Goal: Download file/media

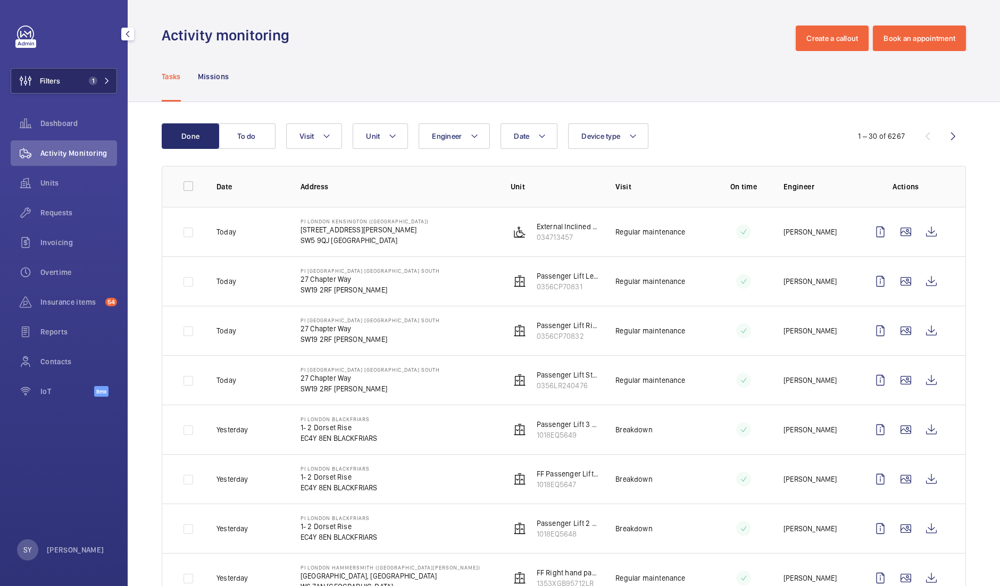
click at [86, 77] on span "1" at bounding box center [91, 81] width 13 height 9
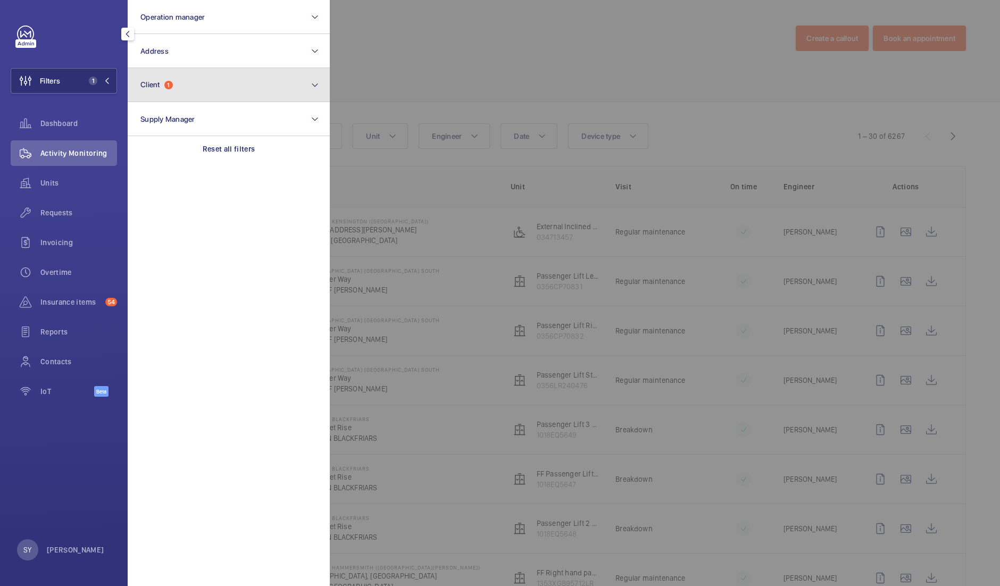
click at [151, 97] on button "Client 1" at bounding box center [229, 85] width 202 height 34
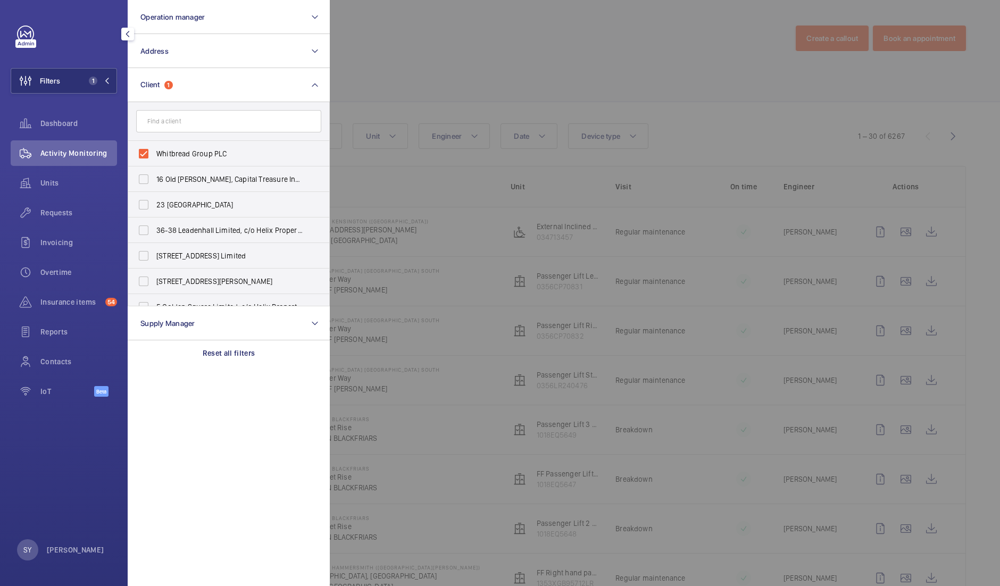
click at [205, 161] on label "Whitbread Group PLC" at bounding box center [220, 154] width 185 height 26
click at [154, 161] on input "Whitbread Group PLC" at bounding box center [143, 153] width 21 height 21
checkbox input "false"
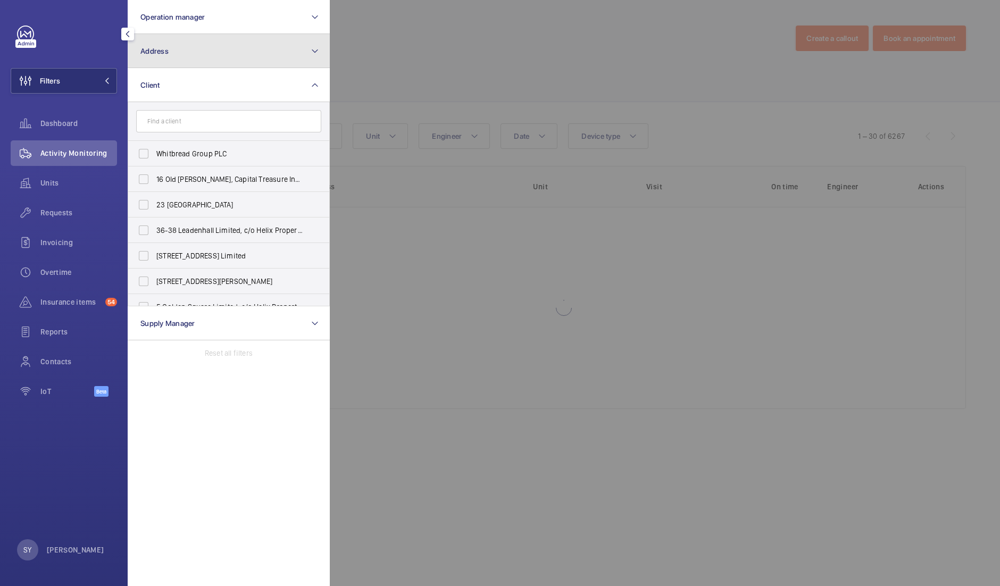
click at [190, 63] on button "Address" at bounding box center [229, 51] width 202 height 34
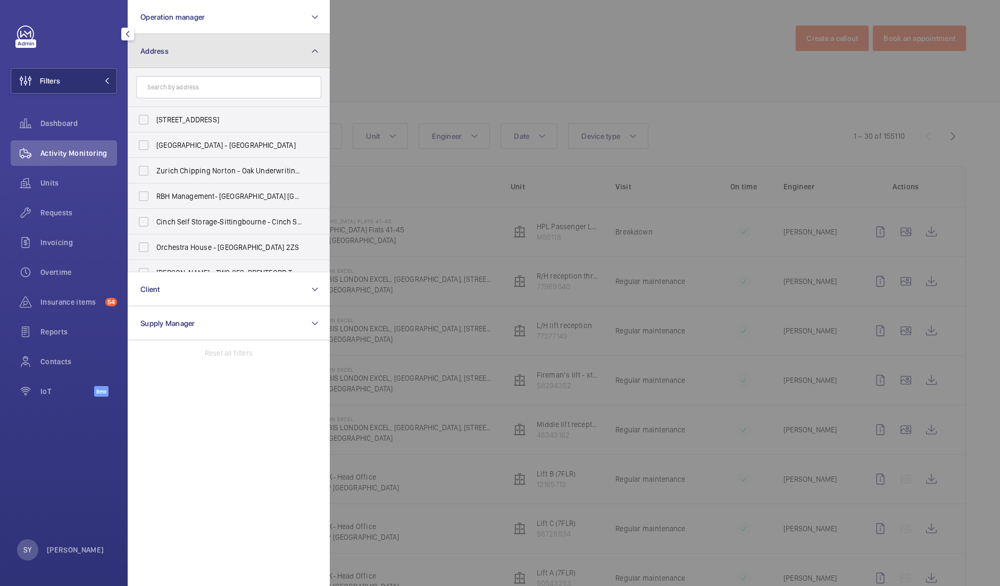
click at [189, 62] on button "Address" at bounding box center [229, 51] width 202 height 34
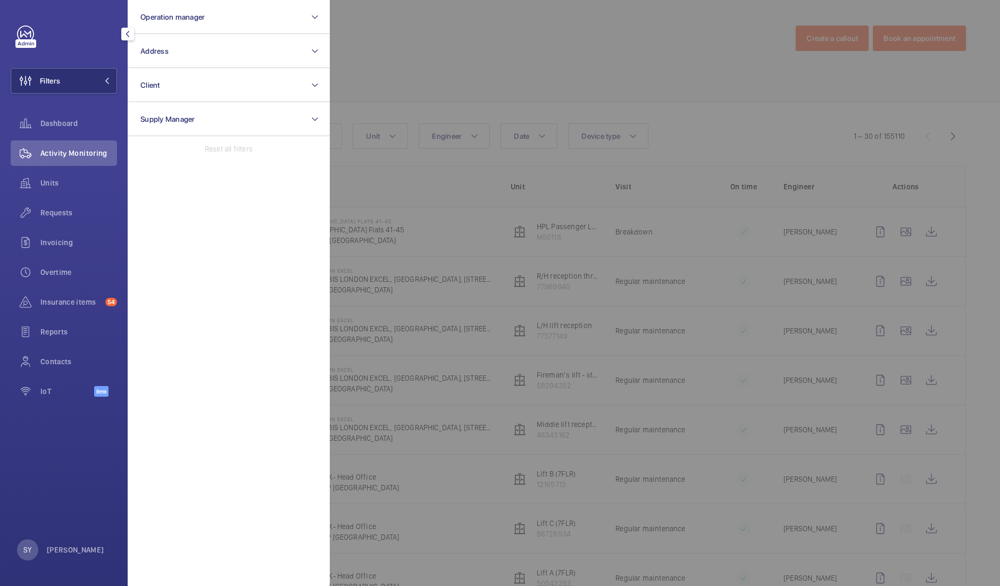
click at [396, 77] on div at bounding box center [830, 293] width 1000 height 586
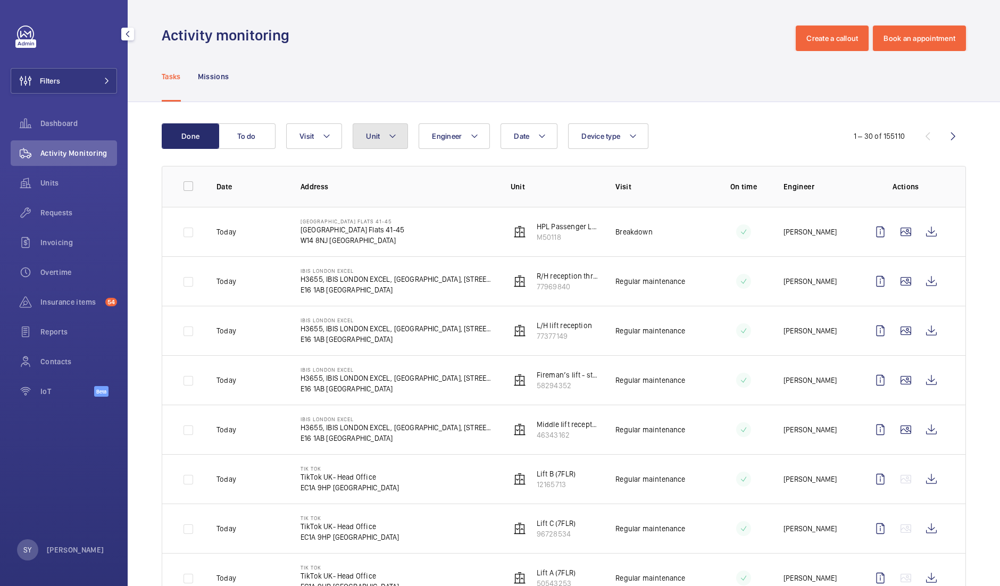
click at [378, 144] on button "Unit" at bounding box center [380, 136] width 55 height 26
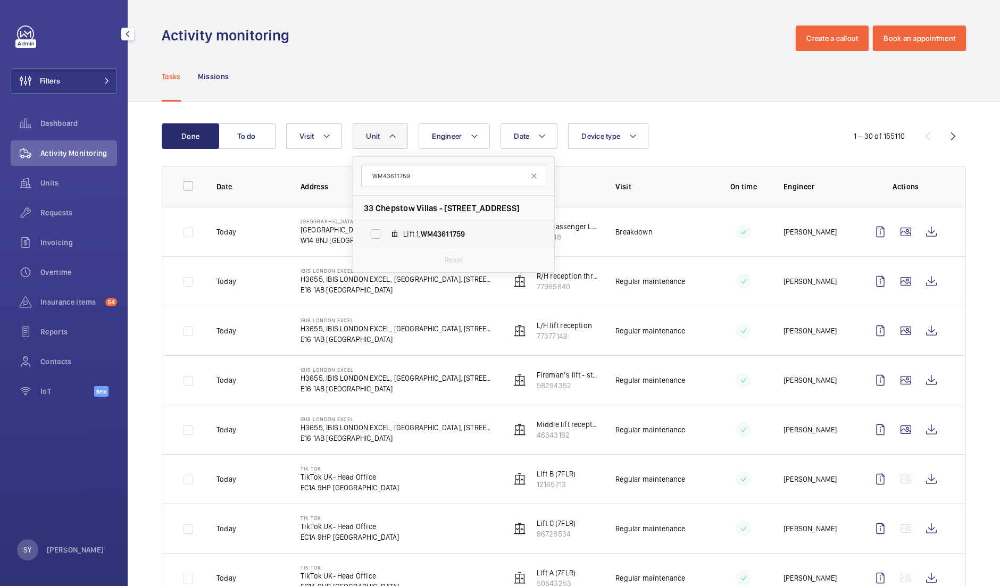
type input "WM43611759"
click at [439, 235] on span "WM43611759" at bounding box center [443, 234] width 45 height 9
click at [386, 235] on input "Lift 1, WM43611759" at bounding box center [375, 233] width 21 height 21
checkbox input "true"
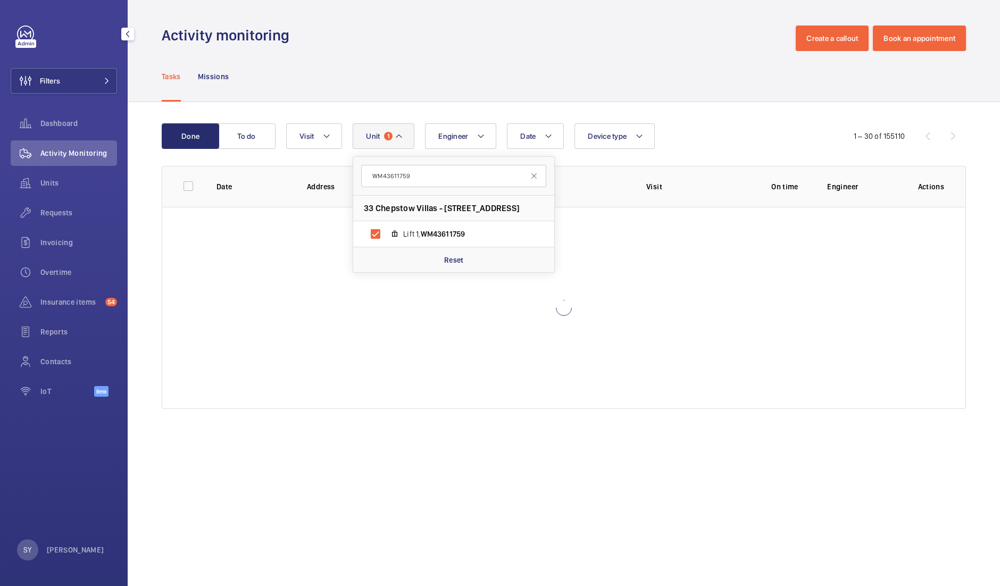
click at [706, 137] on div "Date Engineer Unit 1 WM43611759 33 Chepstow Villas - 33 [GEOGRAPHIC_DATA] 3DR L…" at bounding box center [561, 136] width 550 height 26
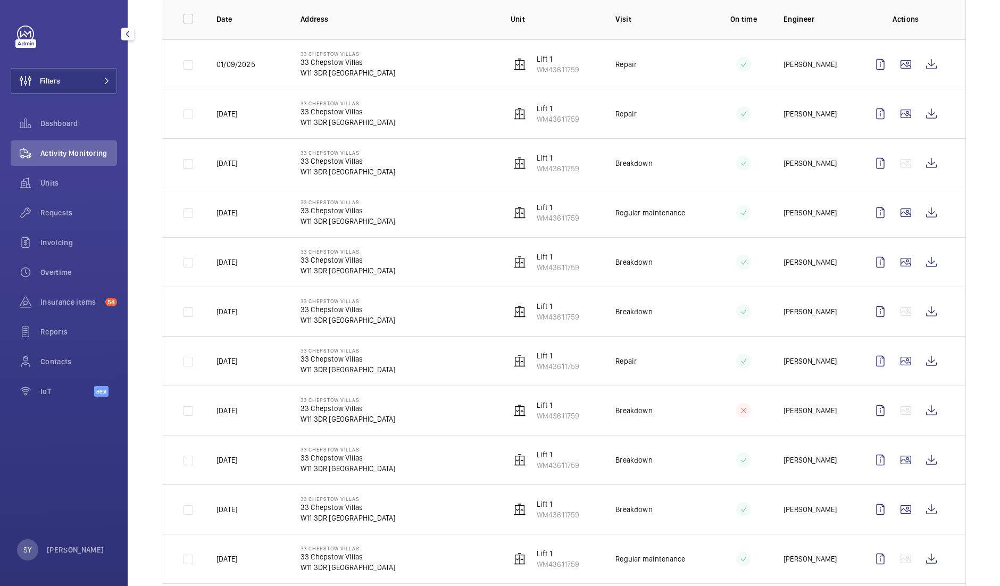
scroll to position [167, 0]
click at [919, 218] on wm-front-icon-button at bounding box center [931, 214] width 26 height 26
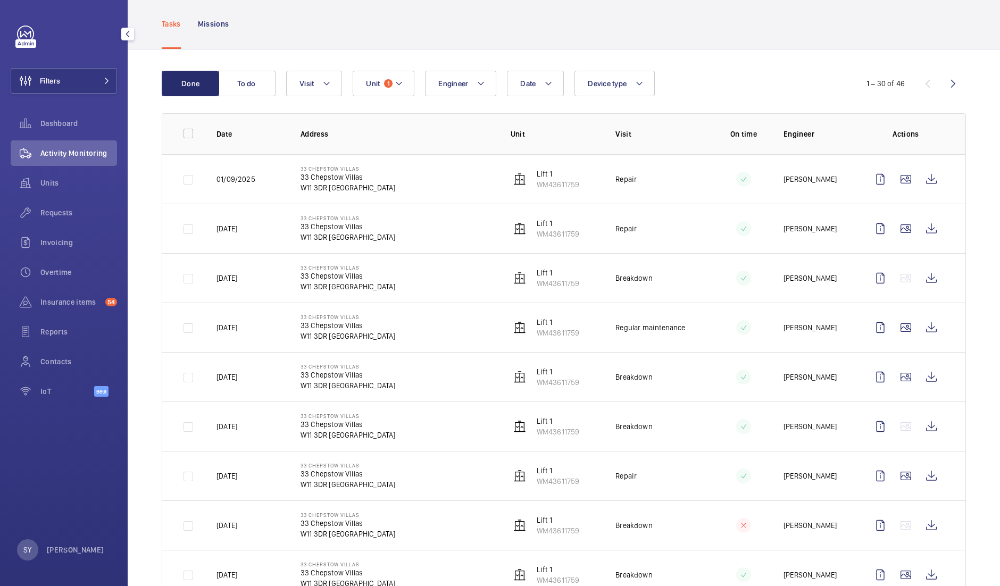
scroll to position [34, 0]
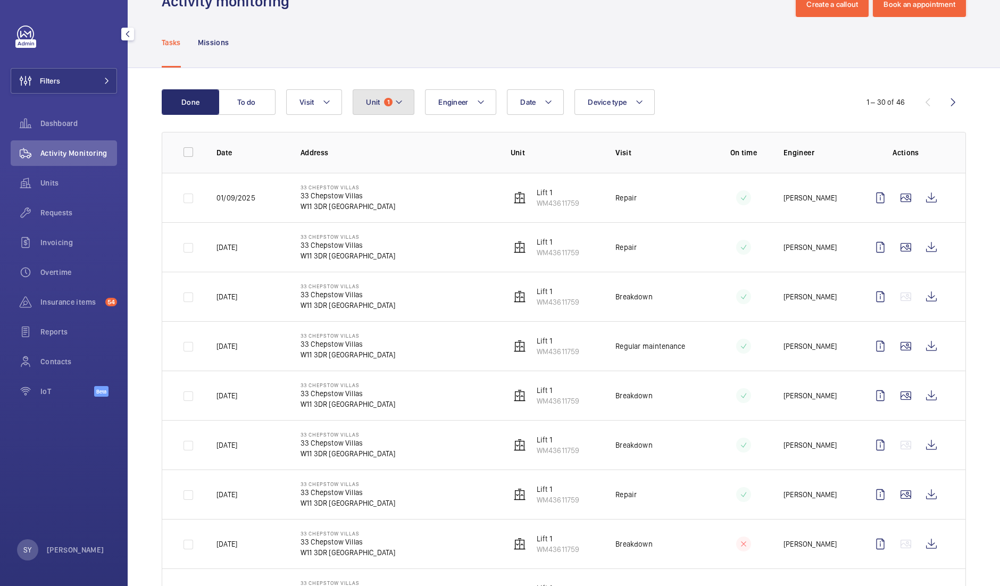
click at [394, 109] on button "Unit 1" at bounding box center [384, 102] width 62 height 26
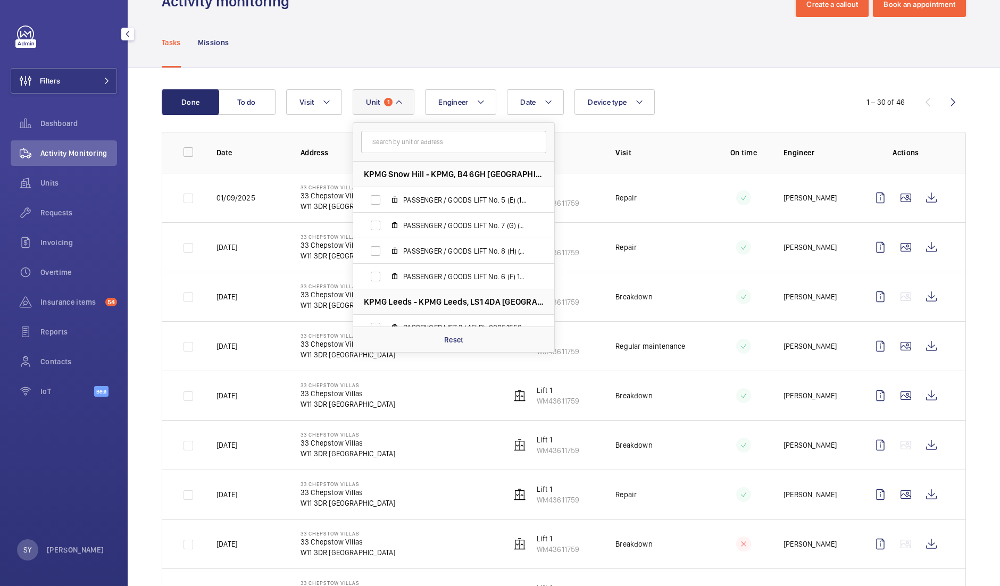
click at [435, 147] on input "text" at bounding box center [453, 142] width 185 height 22
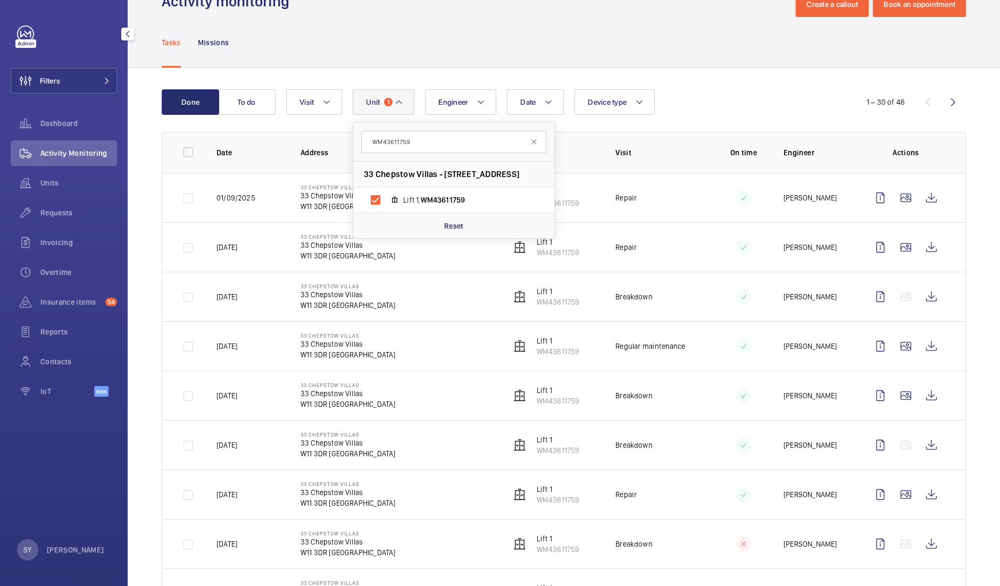
type input "WM43611759"
click at [776, 104] on div "Date Engineer Unit 1 WM43611759 33 Chepstow Villas - 33 [GEOGRAPHIC_DATA] 3DR L…" at bounding box center [562, 102] width 552 height 26
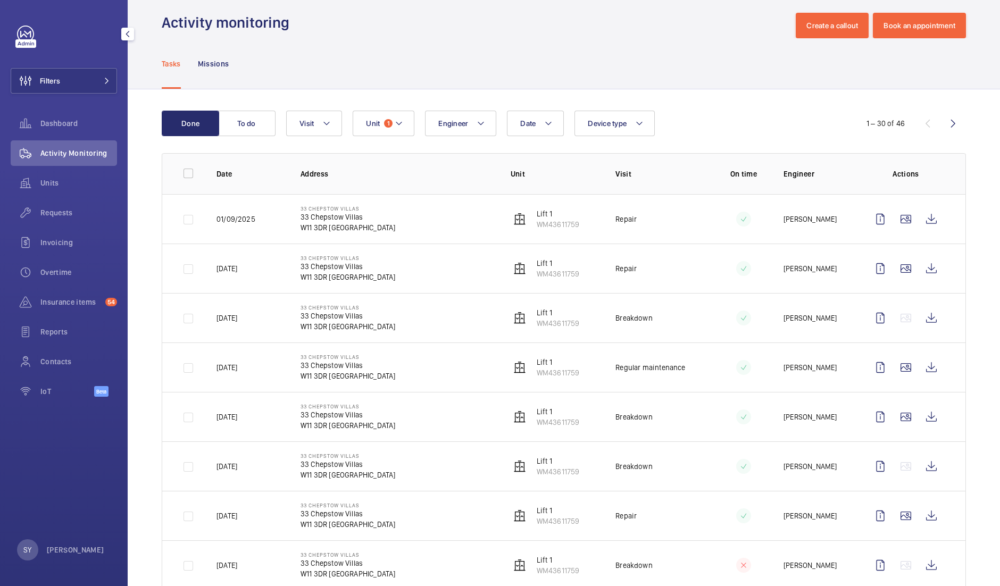
scroll to position [9, 0]
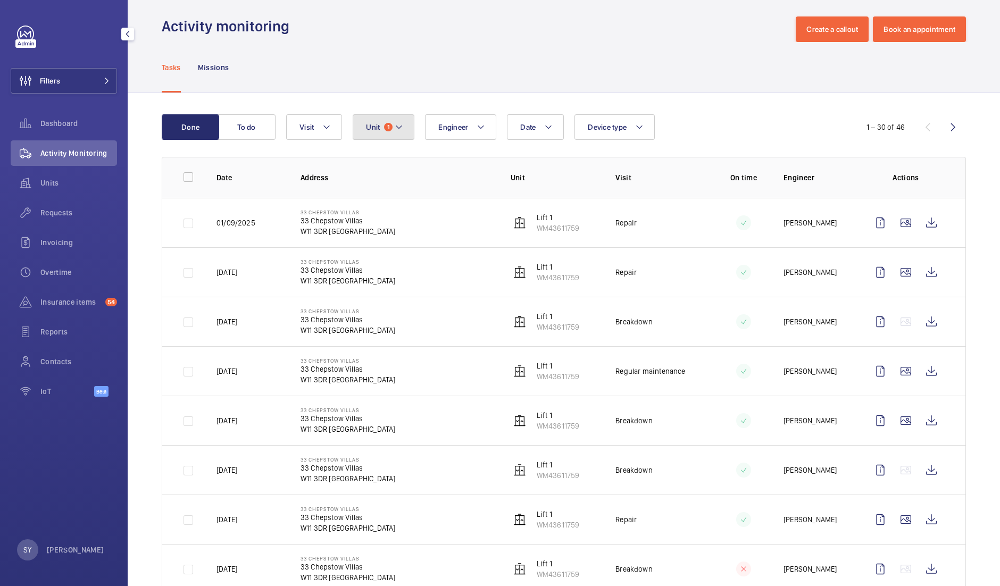
click at [389, 133] on button "Unit 1" at bounding box center [384, 127] width 62 height 26
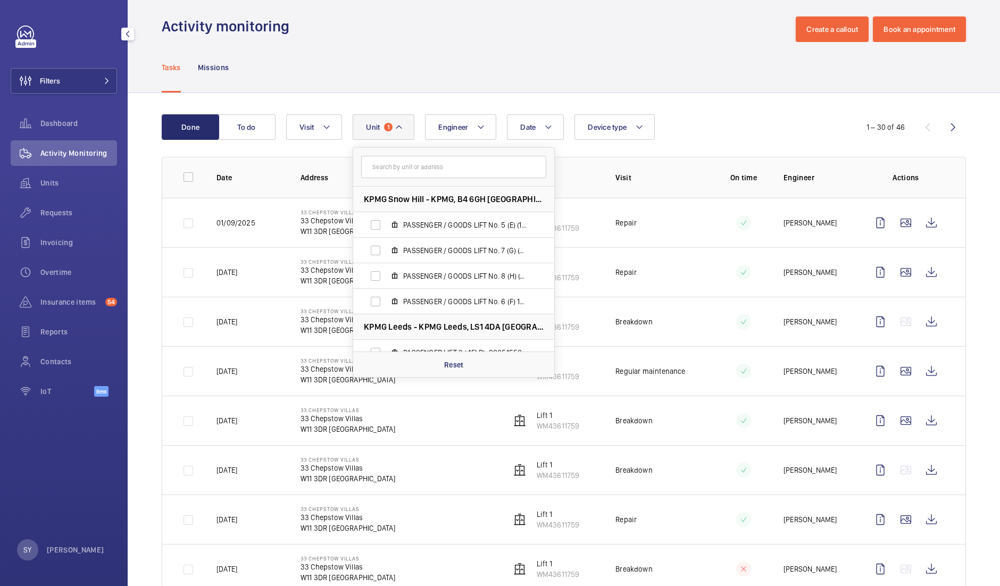
click at [399, 163] on input "text" at bounding box center [453, 167] width 185 height 22
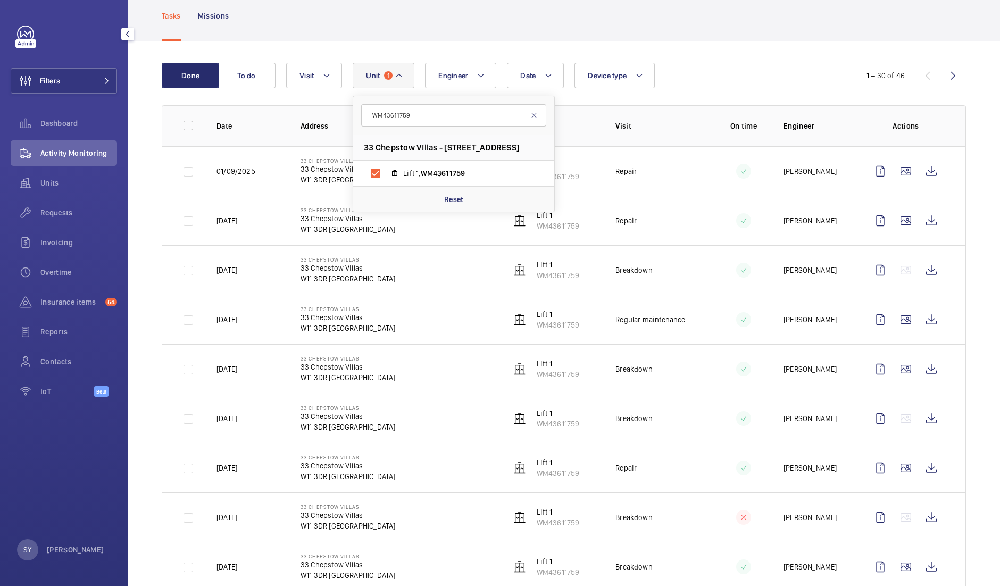
scroll to position [68, 0]
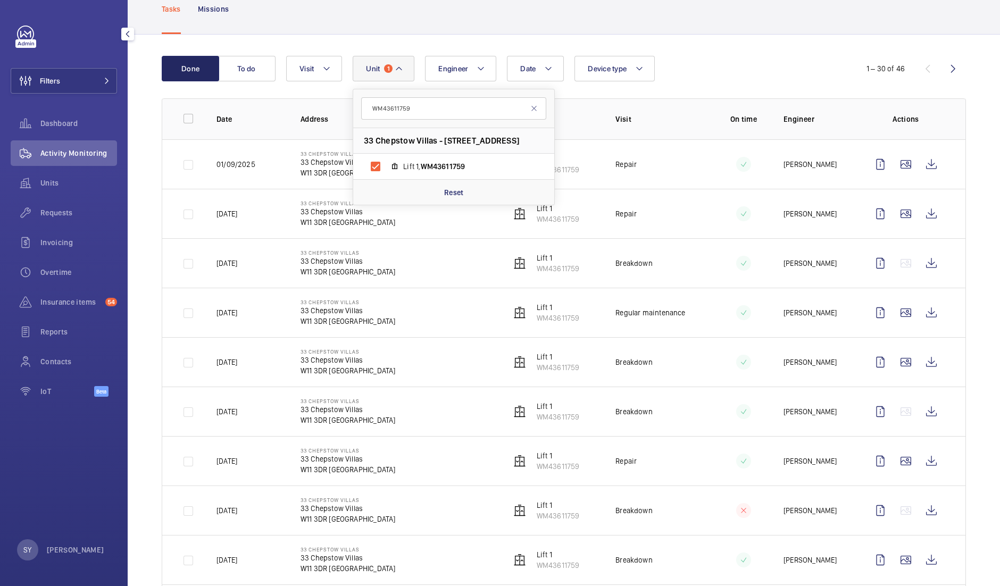
type input "WM43611759"
